Goal: Task Accomplishment & Management: Manage account settings

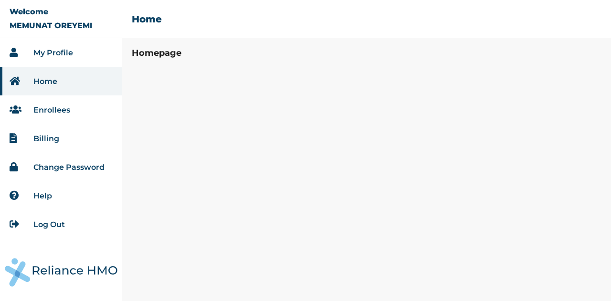
click at [65, 51] on link "My Profile" at bounding box center [53, 52] width 40 height 9
